Goal: Go to known website: Access a specific website the user already knows

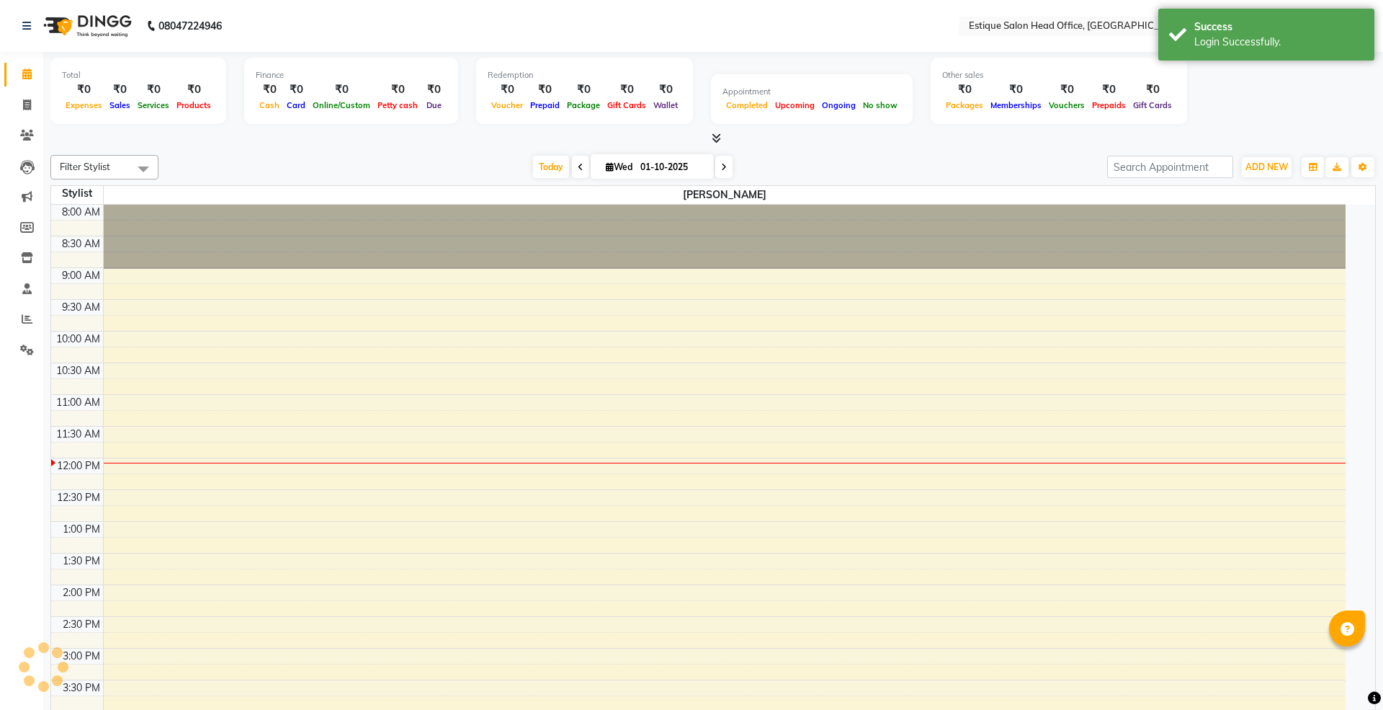
select select "en"
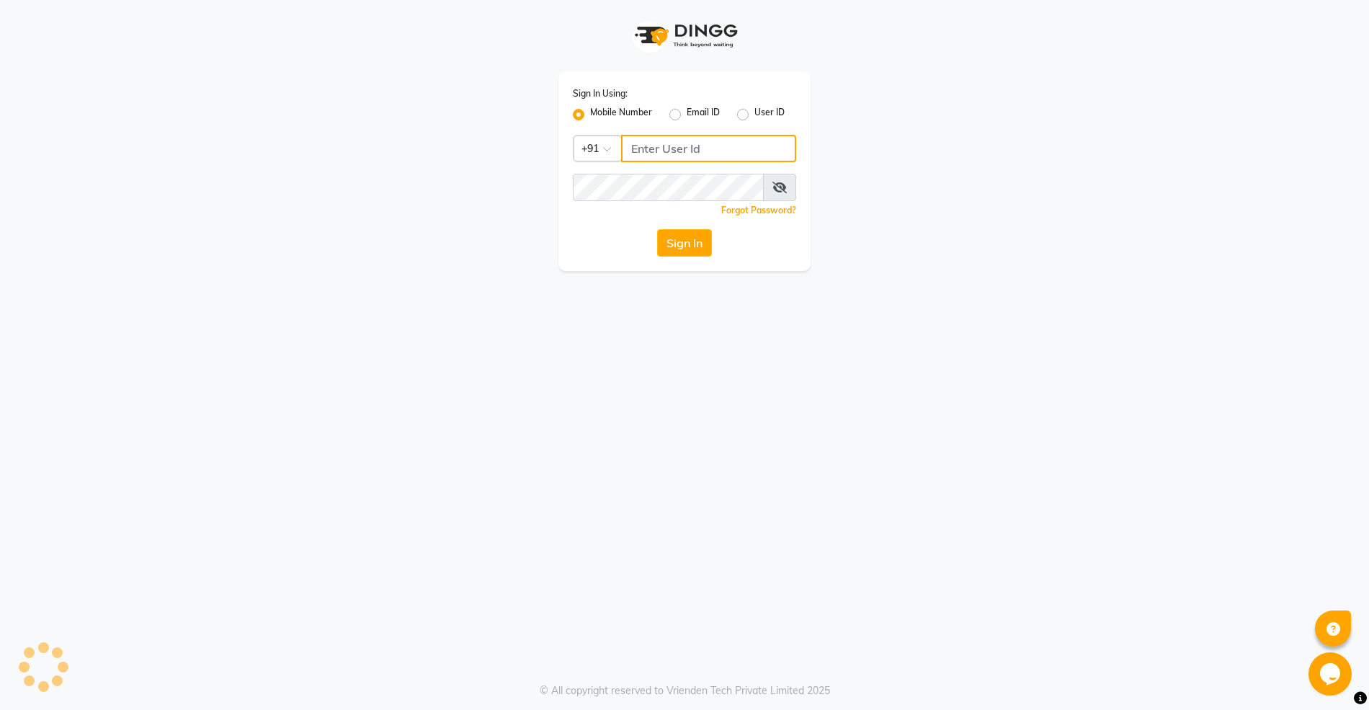
type input "9004004370"
